Goal: Check status: Check status

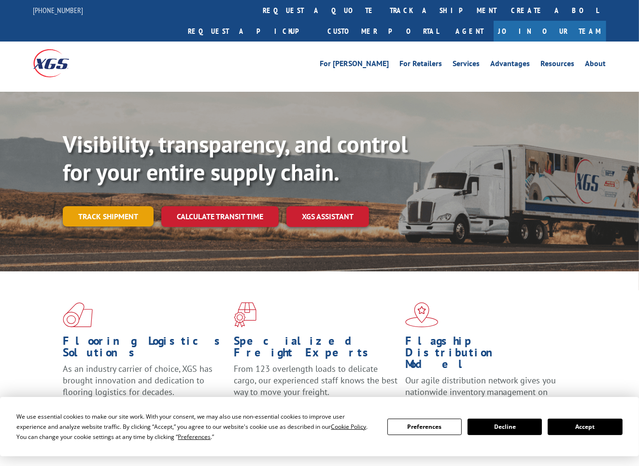
click at [118, 206] on link "Track shipment" at bounding box center [108, 216] width 91 height 20
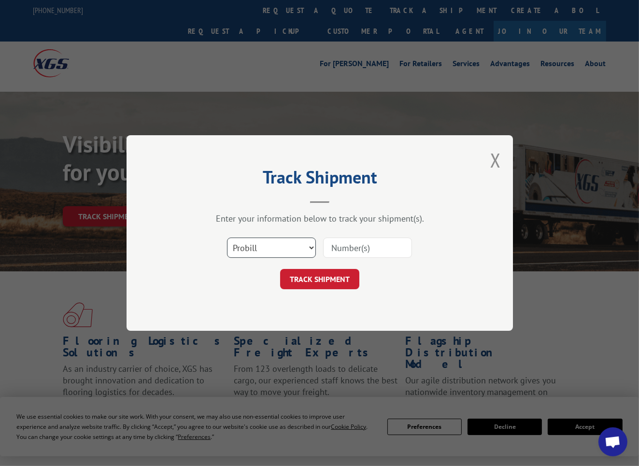
click at [313, 243] on select "Select category... Probill BOL PO" at bounding box center [271, 248] width 89 height 20
select select "po"
click at [227, 238] on select "Select category... Probill BOL PO" at bounding box center [271, 248] width 89 height 20
click at [353, 245] on input at bounding box center [367, 248] width 89 height 20
type input "0405257"
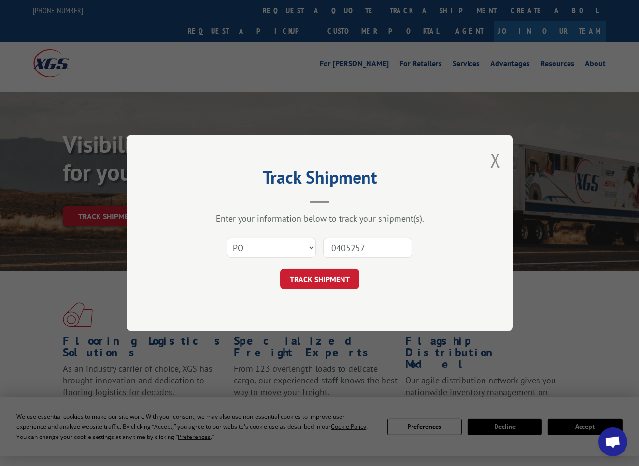
click button "TRACK SHIPMENT" at bounding box center [319, 279] width 79 height 20
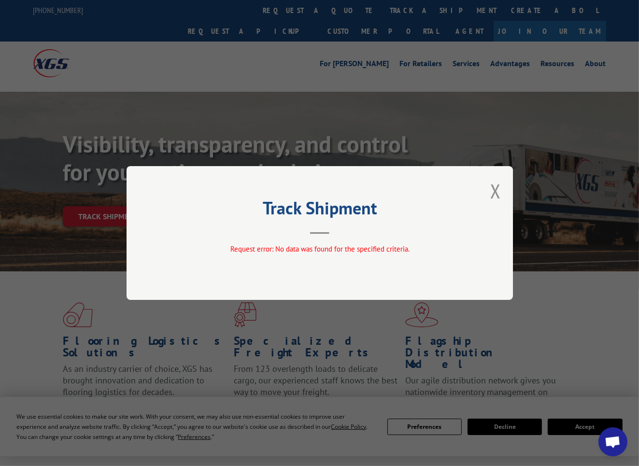
click at [498, 191] on button "Close modal" at bounding box center [495, 191] width 11 height 26
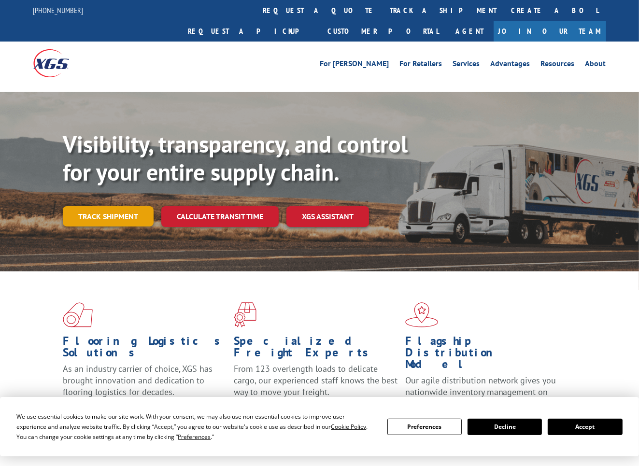
click at [129, 206] on link "Track shipment" at bounding box center [108, 216] width 91 height 20
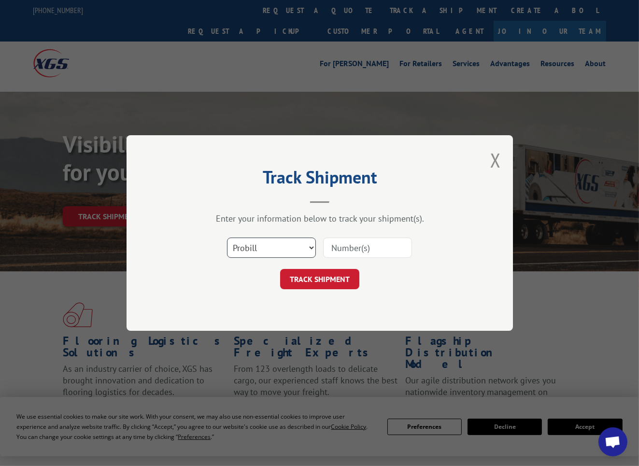
click at [314, 249] on select "Select category... Probill BOL PO" at bounding box center [271, 248] width 89 height 20
select select "po"
click at [227, 238] on select "Select category... Probill BOL PO" at bounding box center [271, 248] width 89 height 20
click at [354, 247] on input at bounding box center [367, 248] width 89 height 20
type input "0405227"
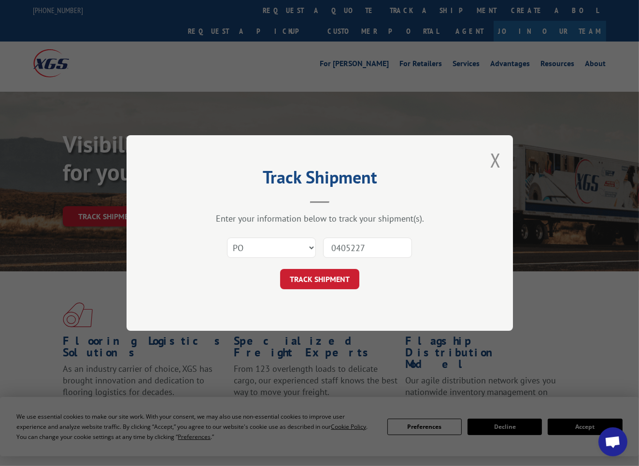
click button "TRACK SHIPMENT" at bounding box center [319, 279] width 79 height 20
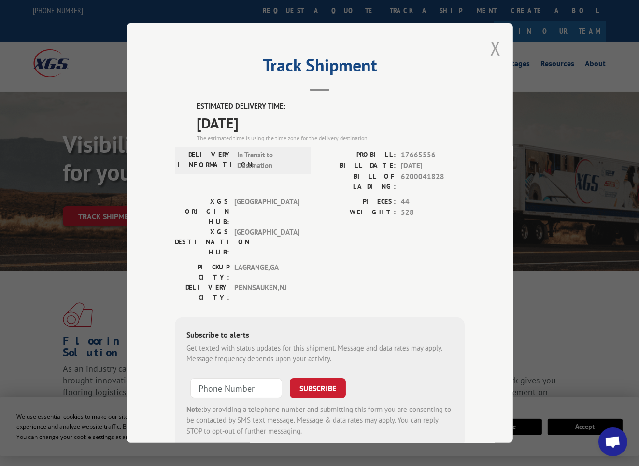
click at [495, 46] on button "Close modal" at bounding box center [495, 48] width 11 height 26
